Goal: Check status: Check status

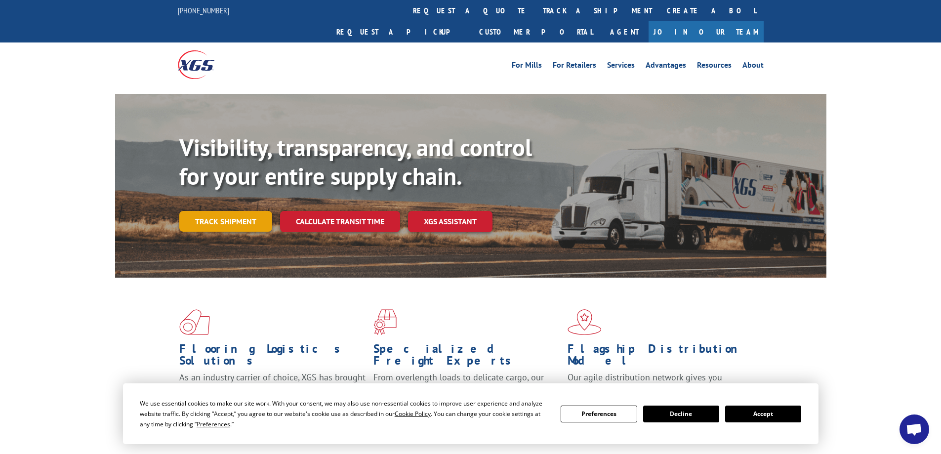
click at [236, 211] on link "Track shipment" at bounding box center [225, 221] width 93 height 21
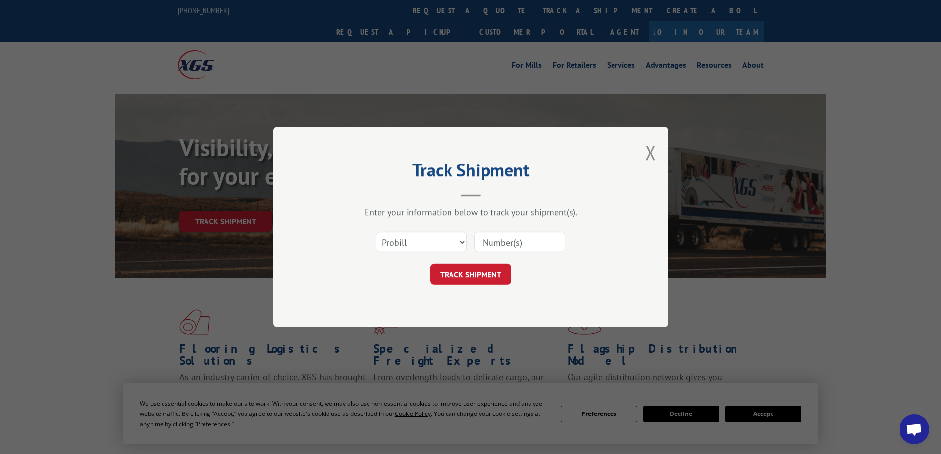
click at [485, 242] on input at bounding box center [519, 242] width 91 height 21
paste input "17664837"
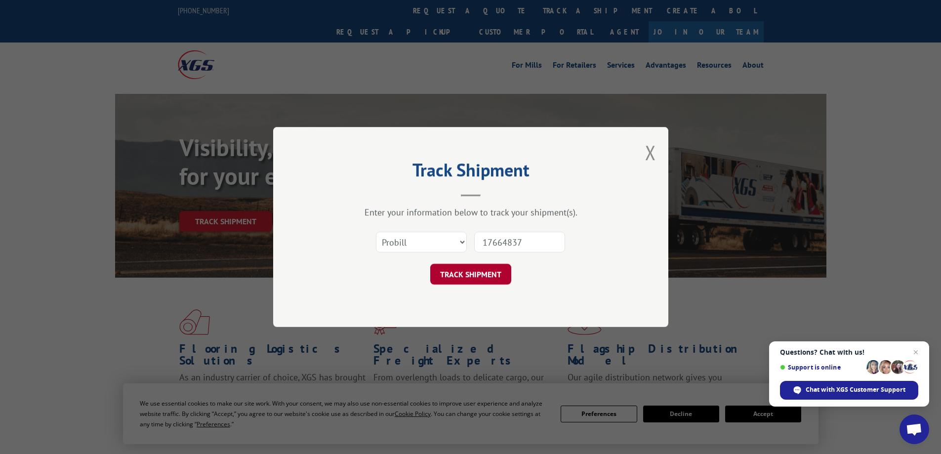
type input "17664837"
click at [488, 278] on button "TRACK SHIPMENT" at bounding box center [470, 274] width 81 height 21
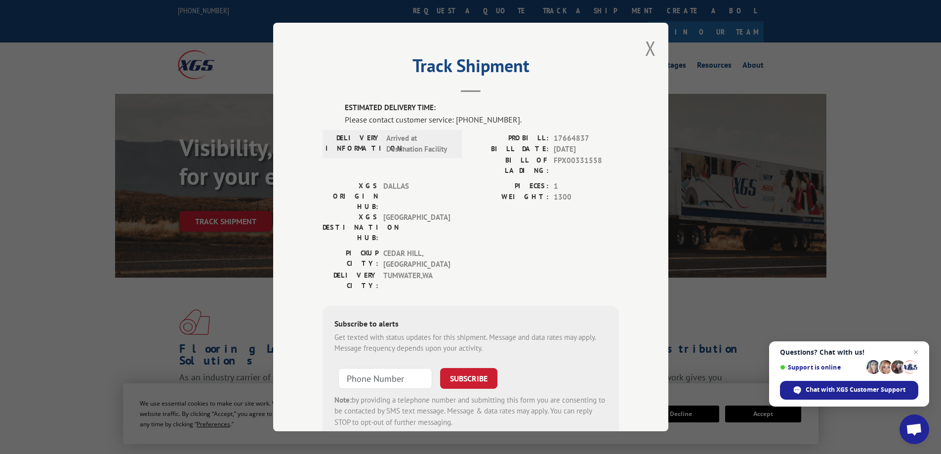
click at [544, 192] on label "WEIGHT:" at bounding box center [510, 197] width 78 height 11
click at [646, 53] on button "Close modal" at bounding box center [650, 48] width 11 height 26
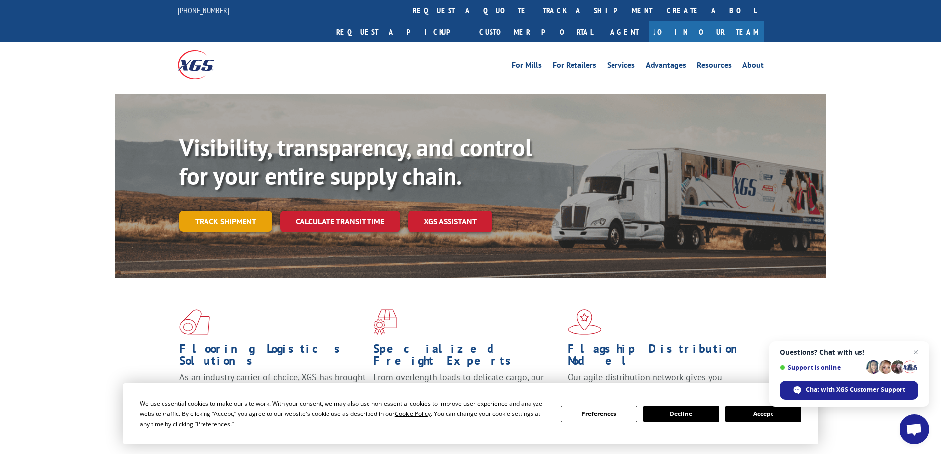
click at [230, 211] on link "Track shipment" at bounding box center [225, 221] width 93 height 21
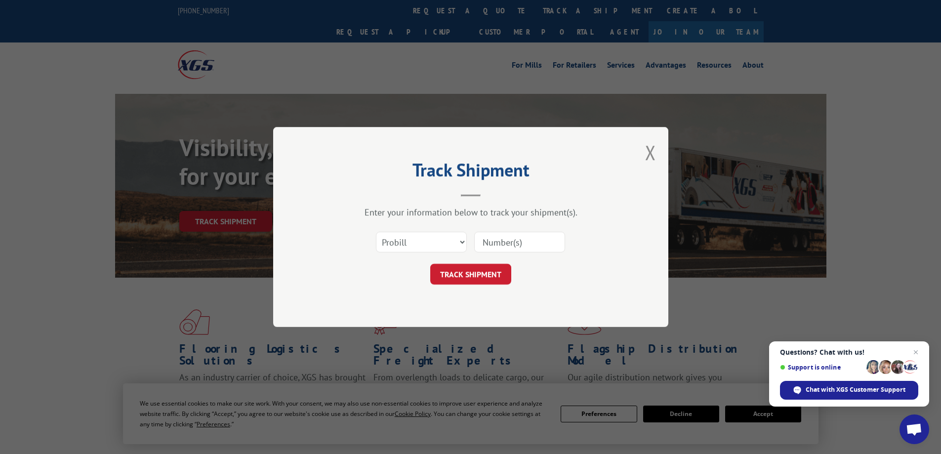
click at [519, 244] on input at bounding box center [519, 242] width 91 height 21
type input "17664837"
click at [477, 277] on button "TRACK SHIPMENT" at bounding box center [470, 274] width 81 height 21
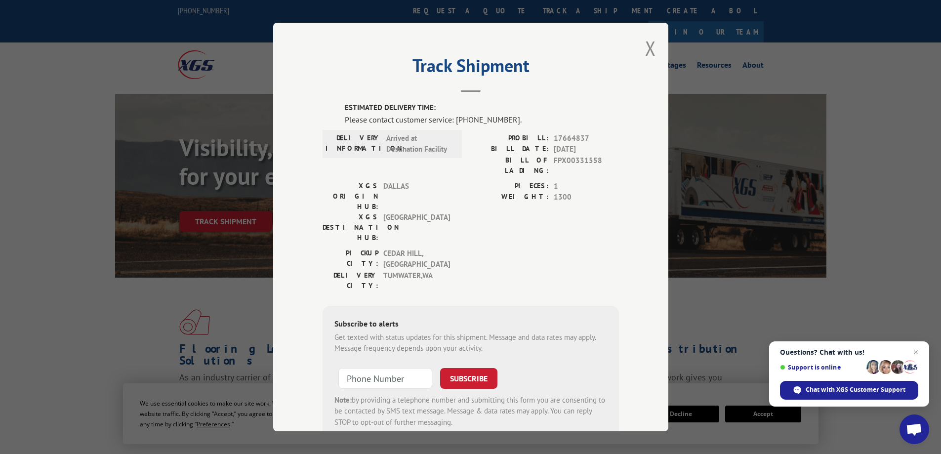
click at [408, 146] on span "Arrived at Destination Facility" at bounding box center [419, 144] width 67 height 22
click at [415, 212] on span "[GEOGRAPHIC_DATA]" at bounding box center [416, 227] width 67 height 31
click at [646, 49] on button "Close modal" at bounding box center [650, 48] width 11 height 26
